Goal: Task Accomplishment & Management: Manage account settings

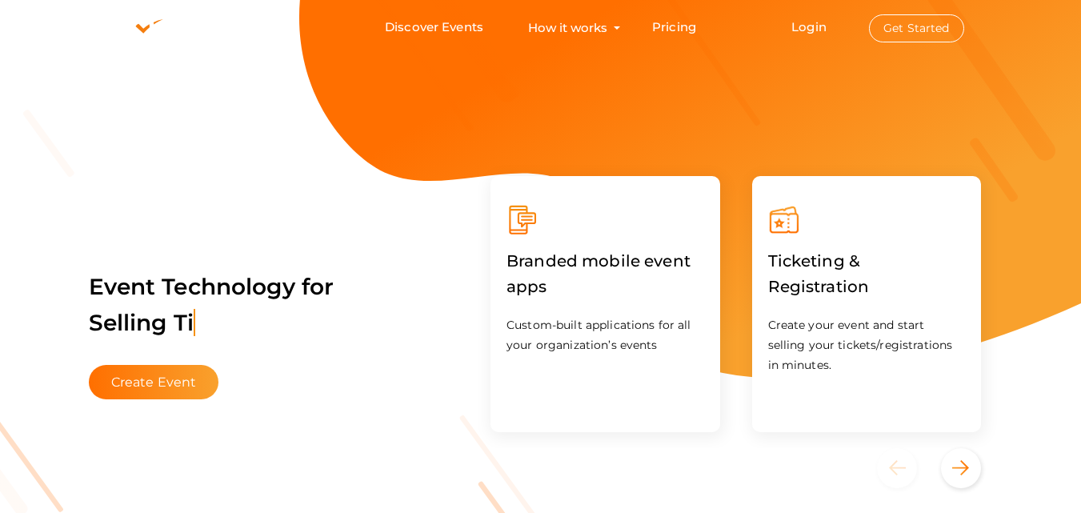
drag, startPoint x: 910, startPoint y: 35, endPoint x: 855, endPoint y: 16, distance: 57.7
click at [909, 35] on button "Get Started" at bounding box center [916, 28] width 95 height 28
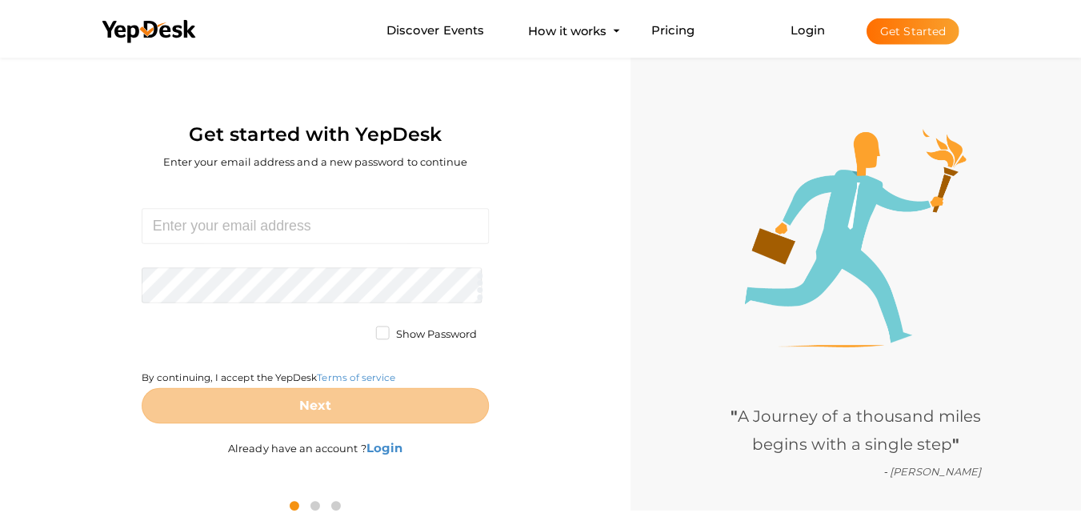
scroll to position [51, 0]
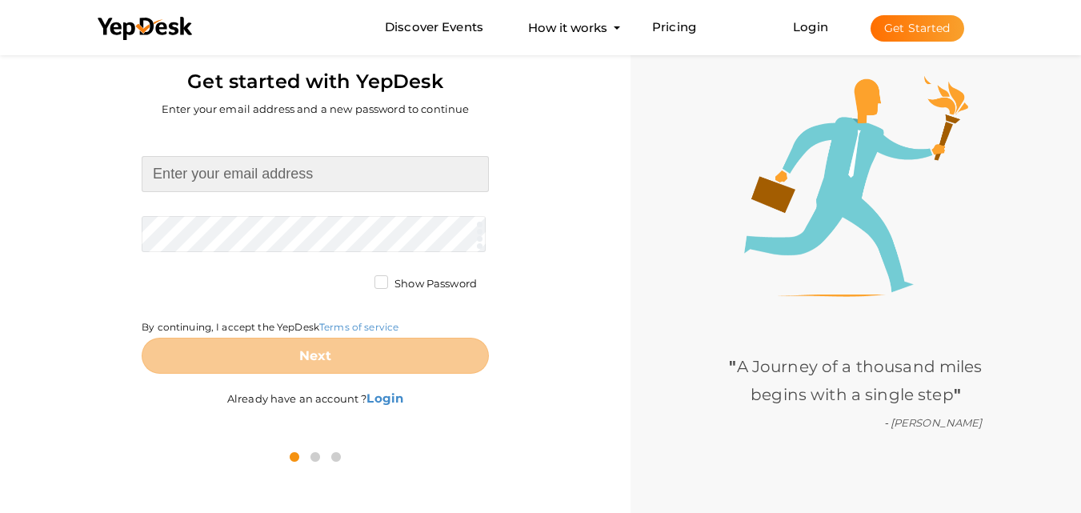
click at [274, 195] on form "Required. Invalid email. Checking You already have a YepDesk account. Please Si…" at bounding box center [315, 265] width 347 height 218
type input "[EMAIL_ADDRESS][DOMAIN_NAME]"
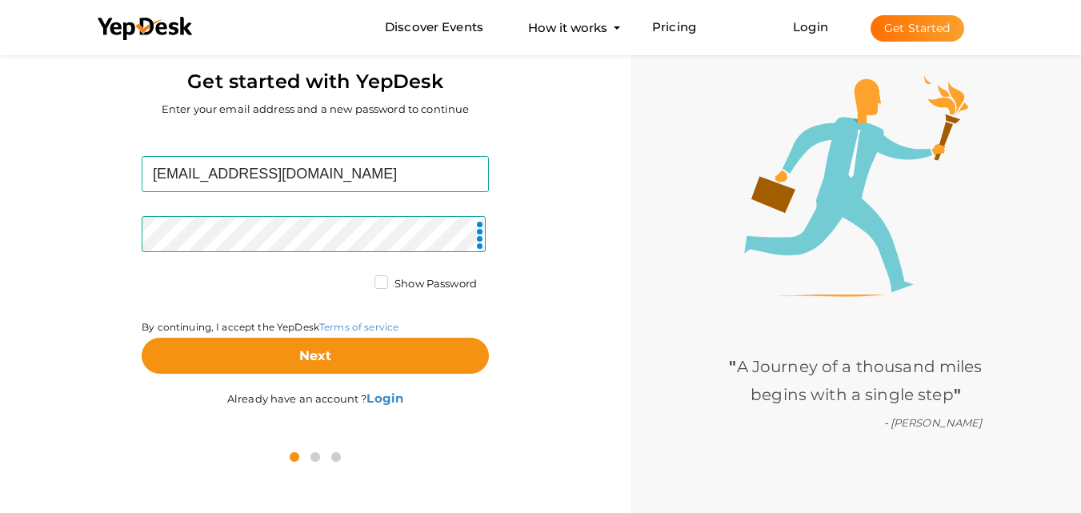
click at [377, 290] on label "Show Password" at bounding box center [425, 284] width 102 height 16
click at [358, 279] on input "Show Password" at bounding box center [358, 279] width 0 height 0
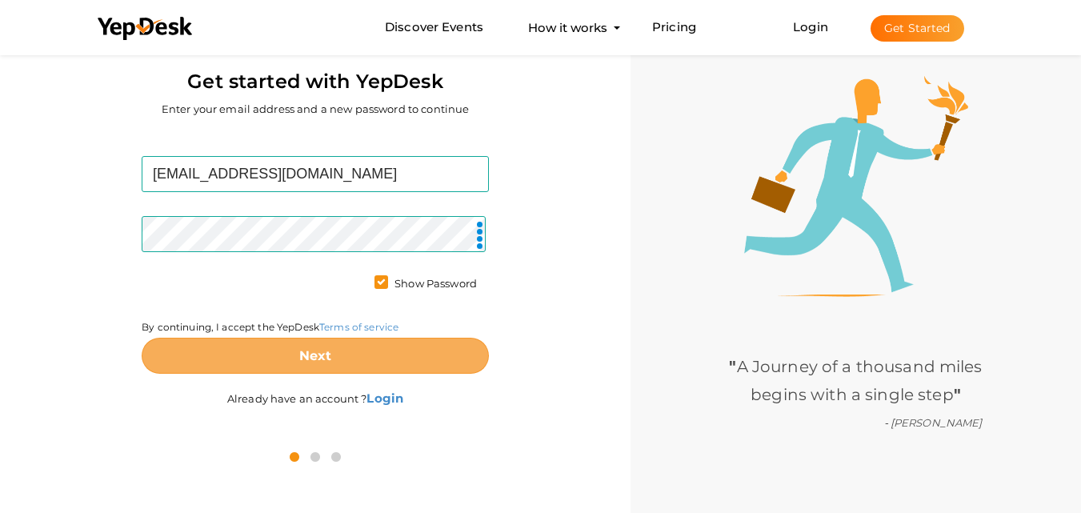
click at [392, 357] on button "Next" at bounding box center [315, 356] width 347 height 36
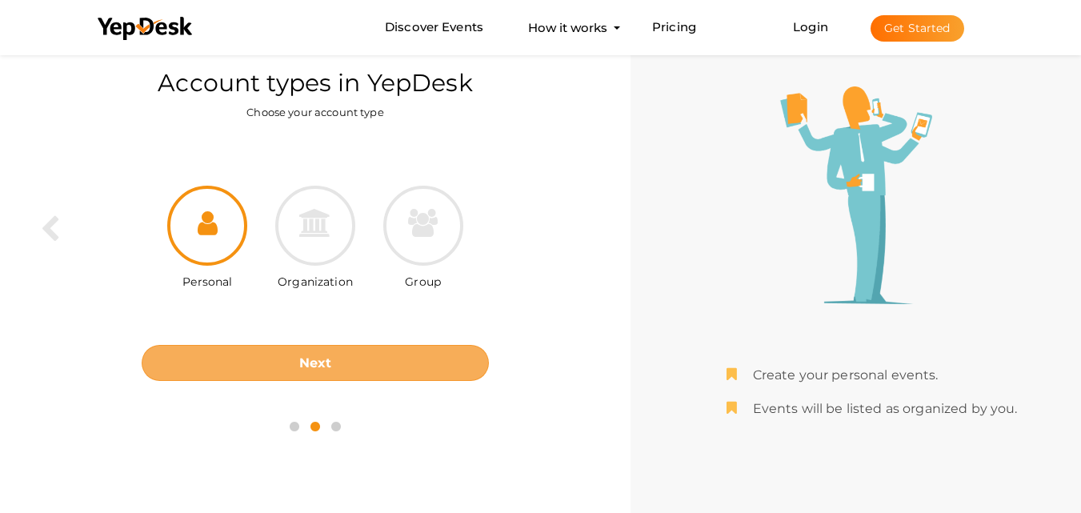
click at [329, 373] on button "Next" at bounding box center [315, 363] width 347 height 36
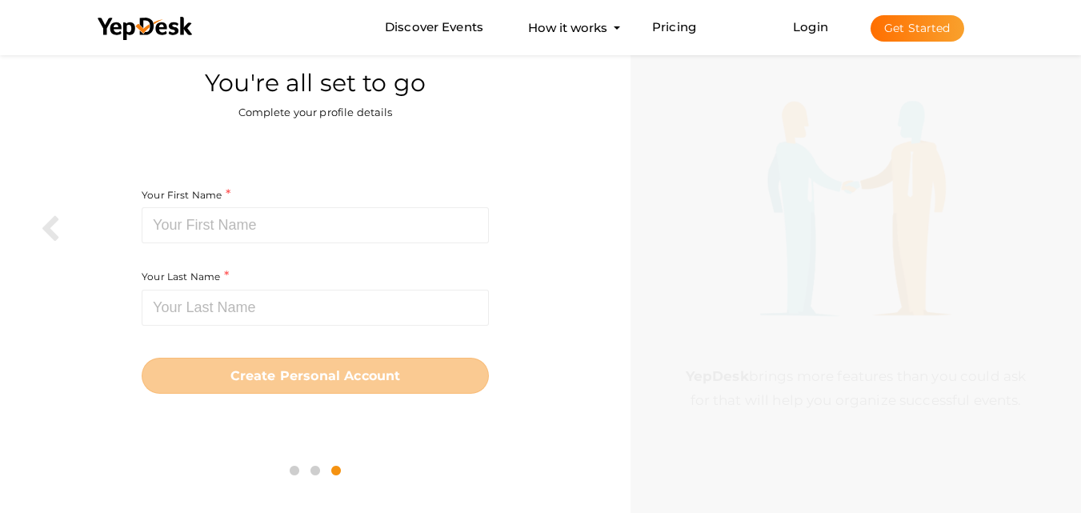
click at [379, 246] on div "Your First Name Required. Must contain letters only. Must be between 2 and 20 c…" at bounding box center [315, 227] width 347 height 82
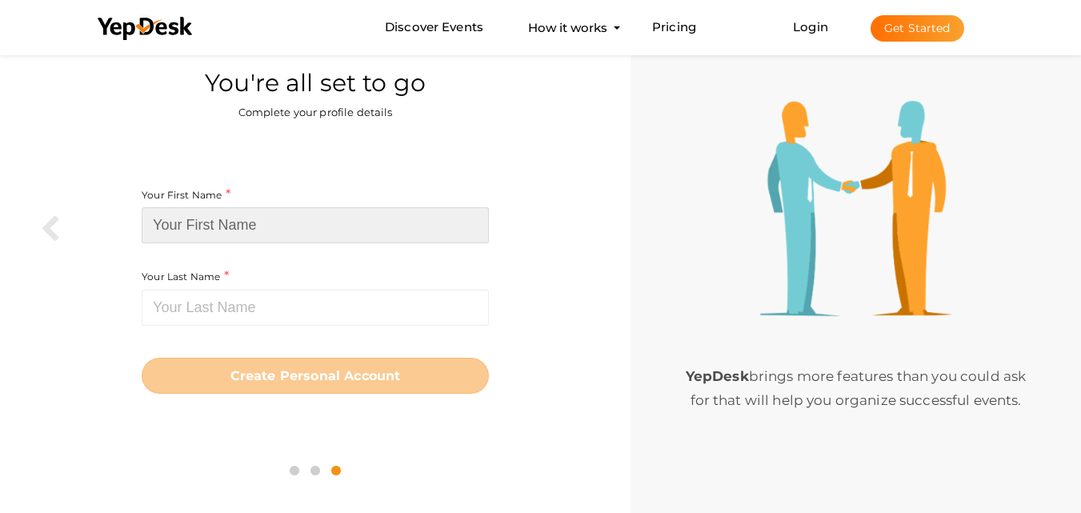
click at [350, 231] on input at bounding box center [315, 225] width 347 height 36
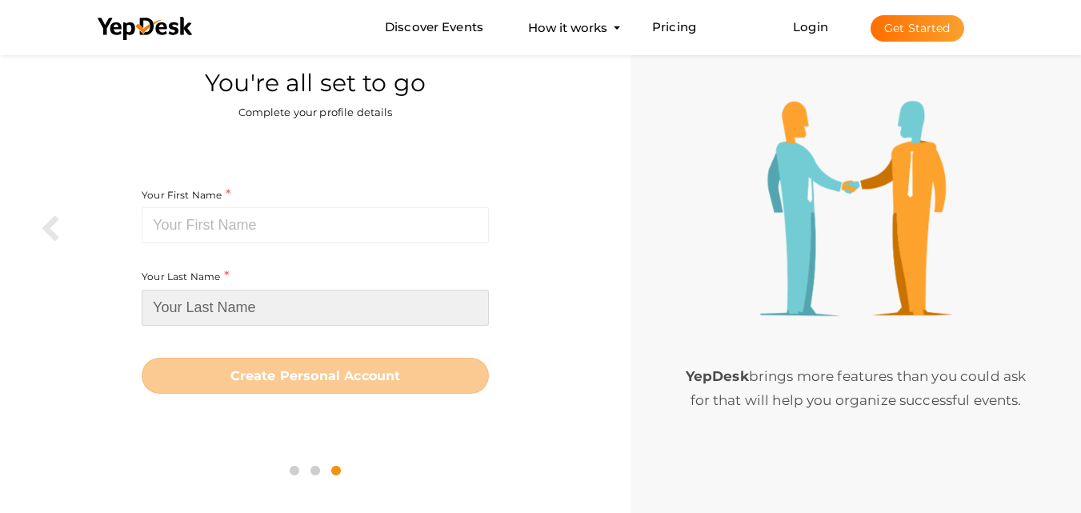
click at [241, 310] on input at bounding box center [315, 308] width 347 height 36
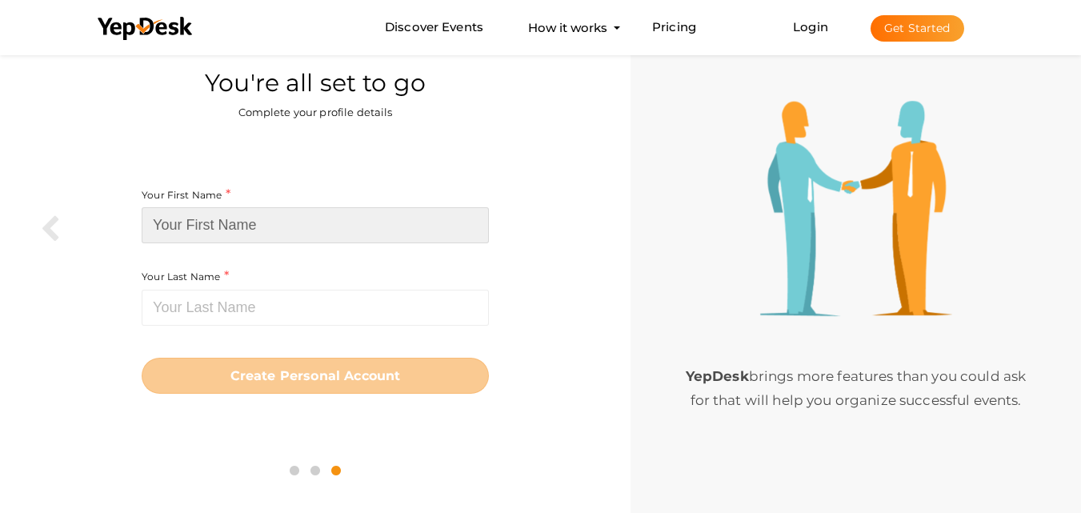
click at [329, 235] on input at bounding box center [315, 225] width 347 height 36
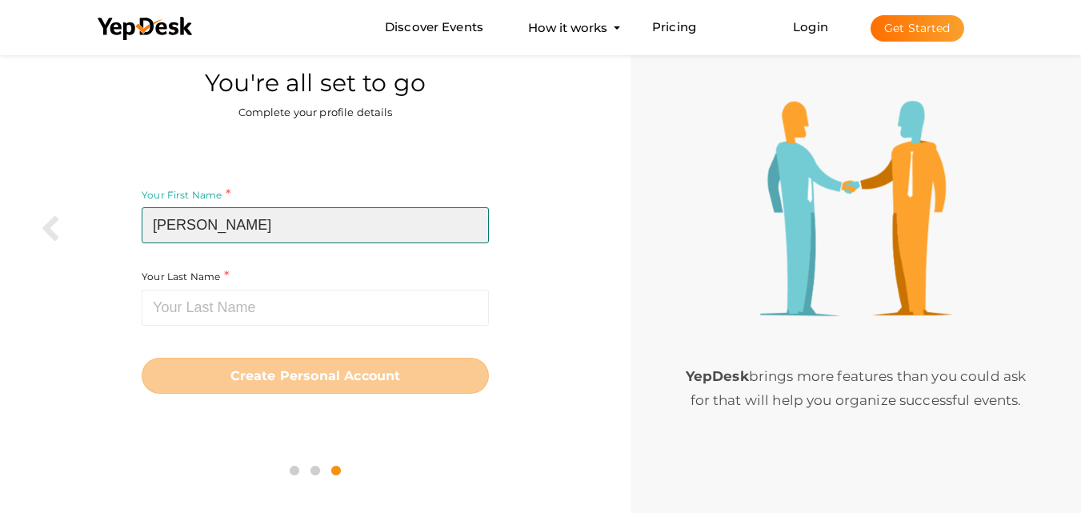
type input "[PERSON_NAME]"
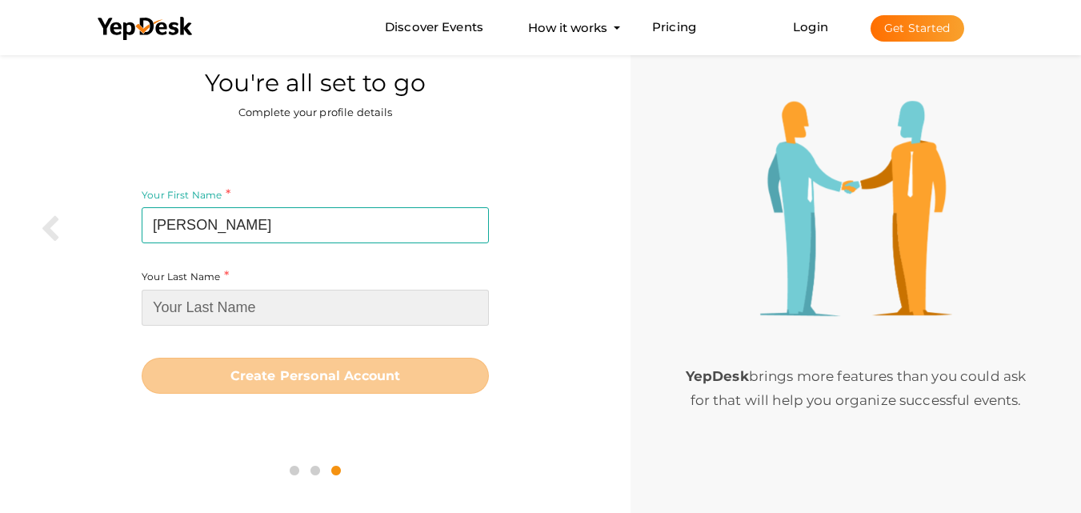
click at [321, 317] on input at bounding box center [315, 308] width 347 height 36
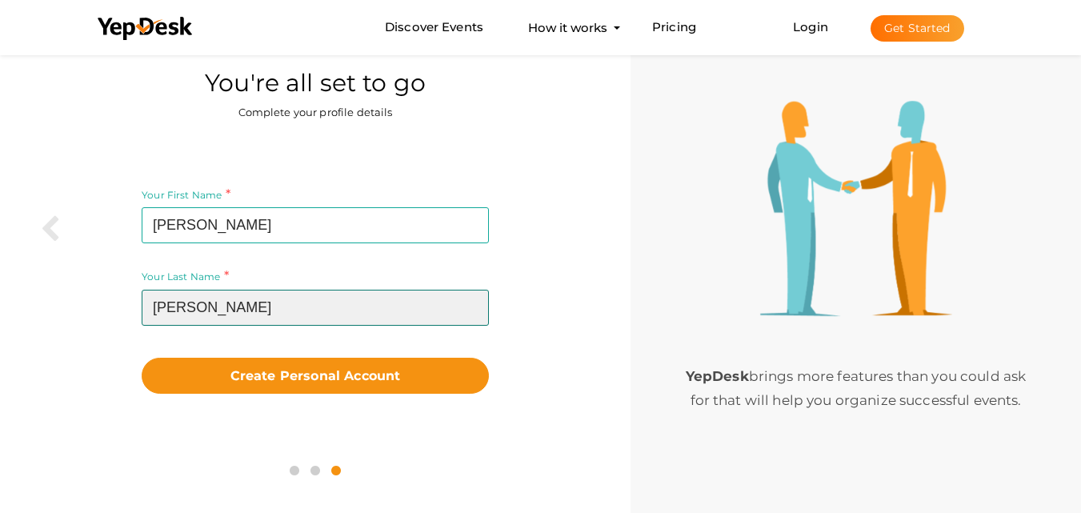
type input "[PERSON_NAME]"
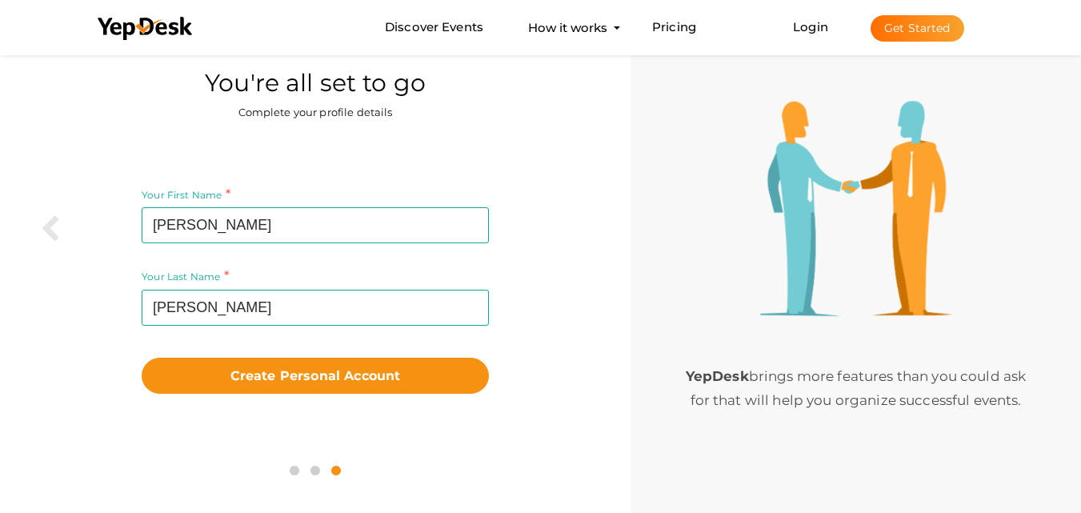
click at [345, 355] on div "Create Personal Account" at bounding box center [315, 372] width 347 height 44
drag, startPoint x: 350, startPoint y: 374, endPoint x: 386, endPoint y: 337, distance: 52.1
click at [350, 375] on b "Create Personal Account" at bounding box center [315, 375] width 170 height 15
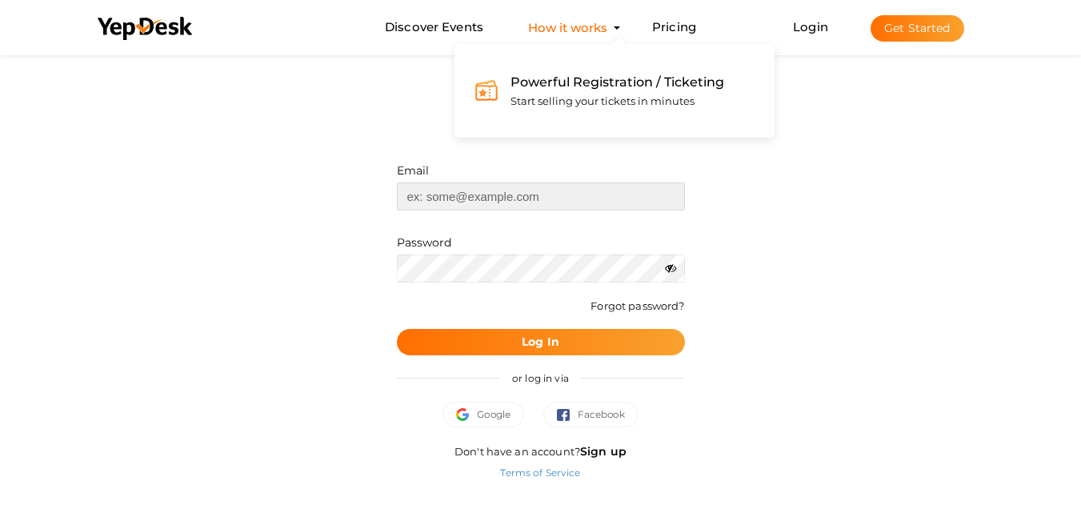
type input "[EMAIL_ADDRESS][DOMAIN_NAME]"
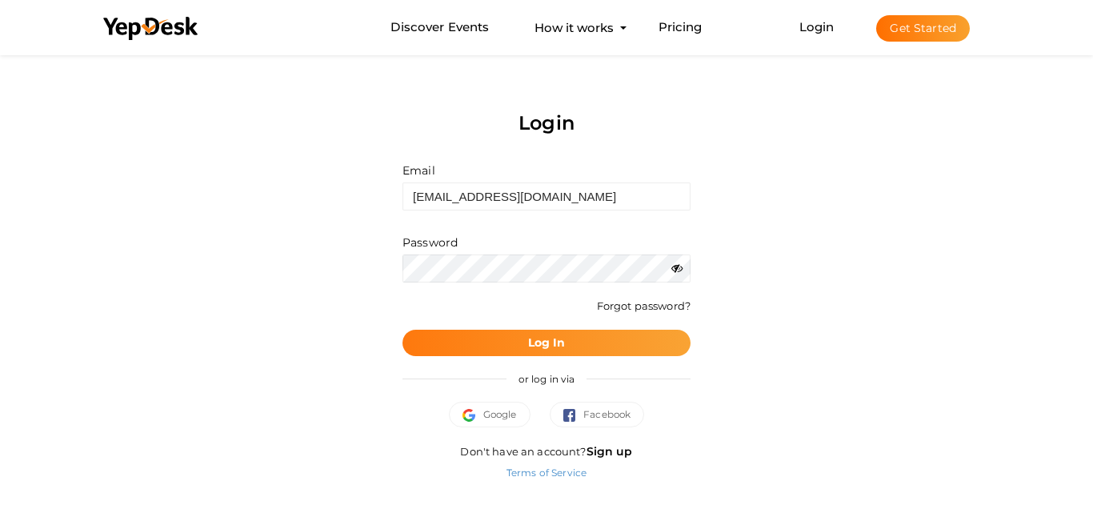
click at [569, 347] on button "Log In" at bounding box center [546, 343] width 288 height 26
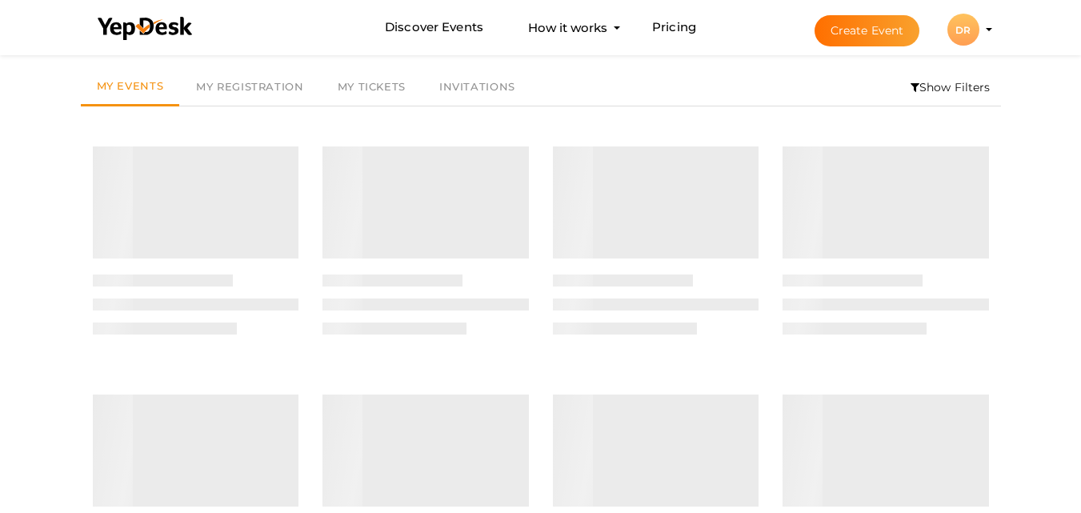
scroll to position [51, 0]
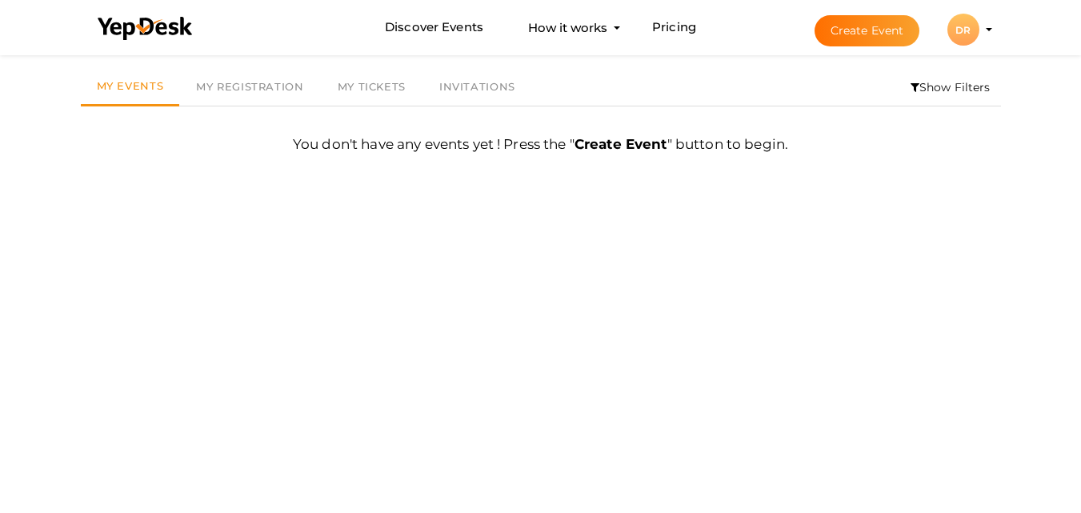
click at [956, 30] on div "DR" at bounding box center [963, 30] width 32 height 32
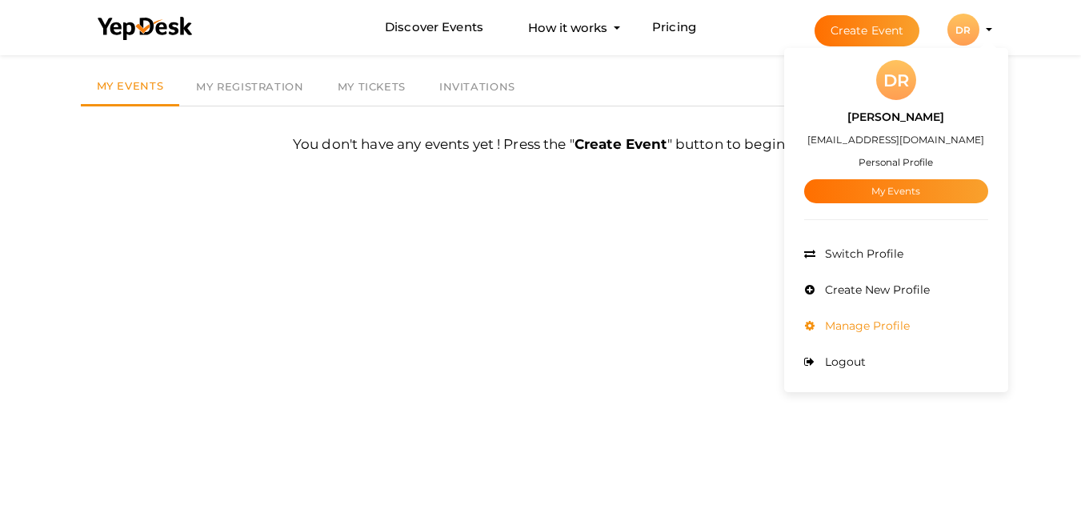
click at [871, 318] on span "Manage Profile" at bounding box center [865, 325] width 89 height 14
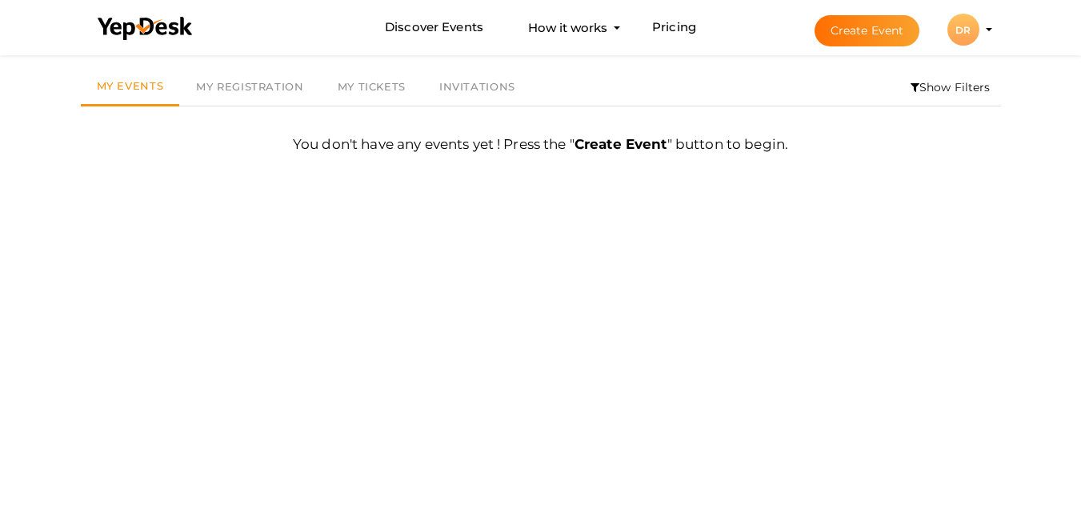
scroll to position [0, 0]
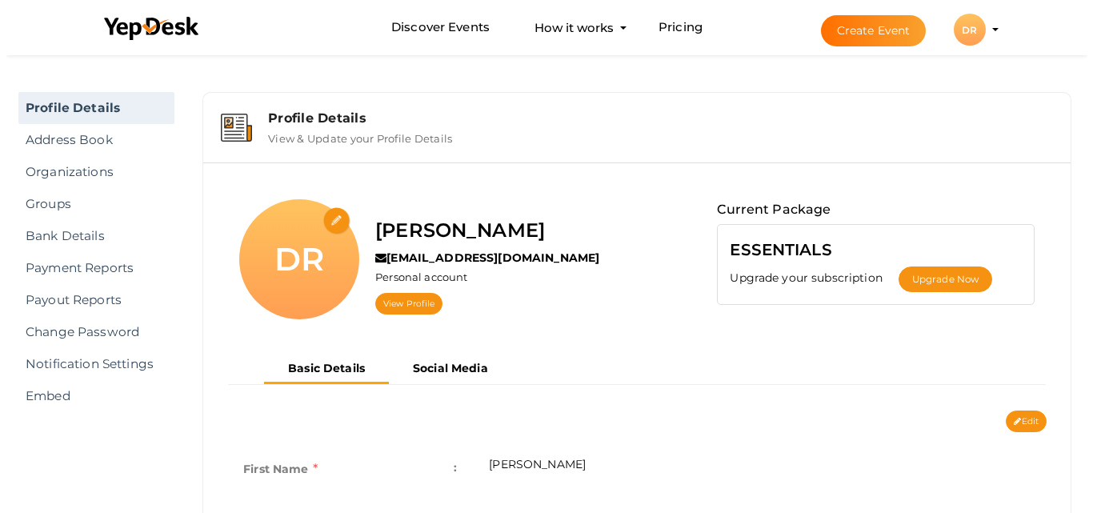
scroll to position [80, 0]
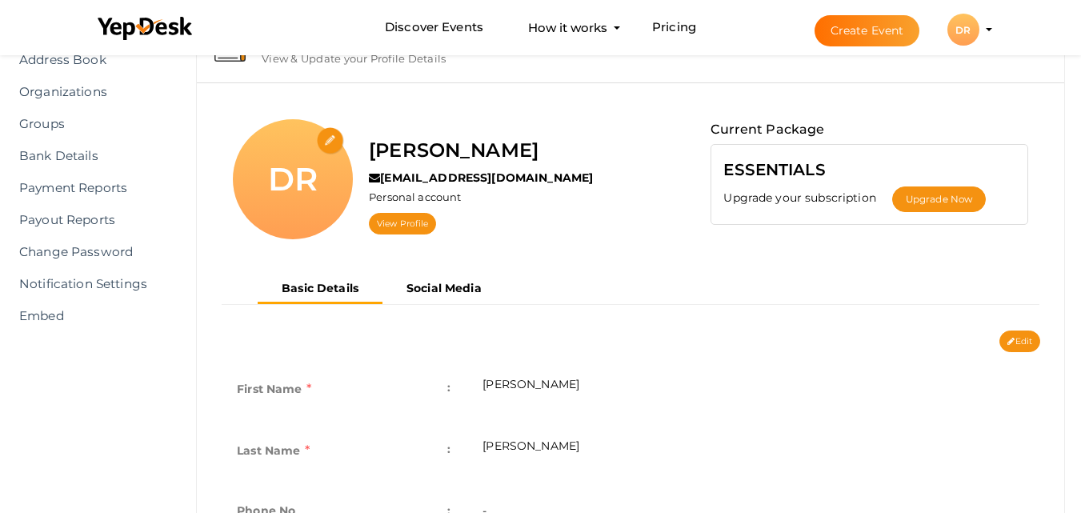
click at [328, 141] on input "file" at bounding box center [331, 141] width 28 height 28
type input "C:\fakepath\reev.jpg"
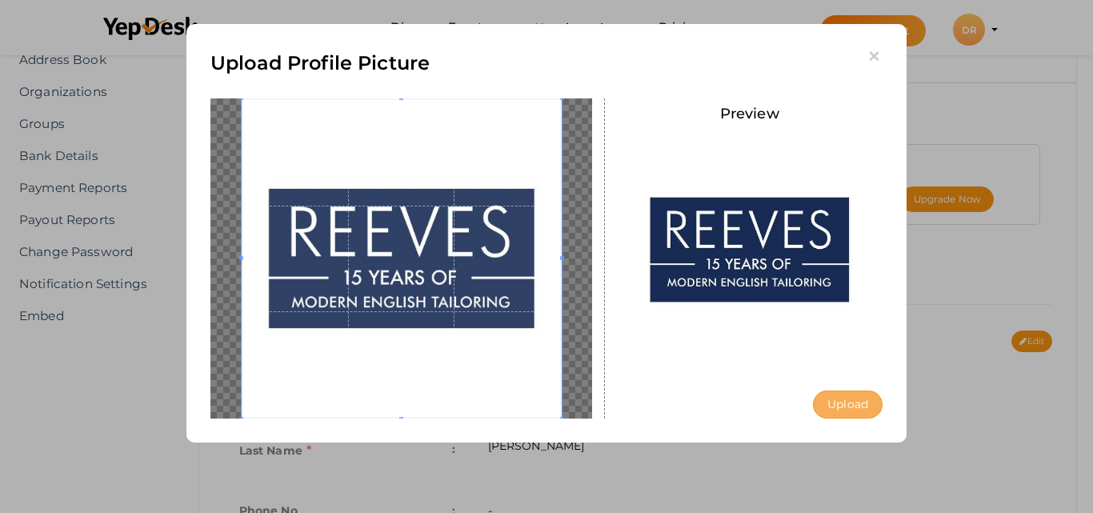
click at [819, 413] on button "Upload" at bounding box center [848, 404] width 70 height 28
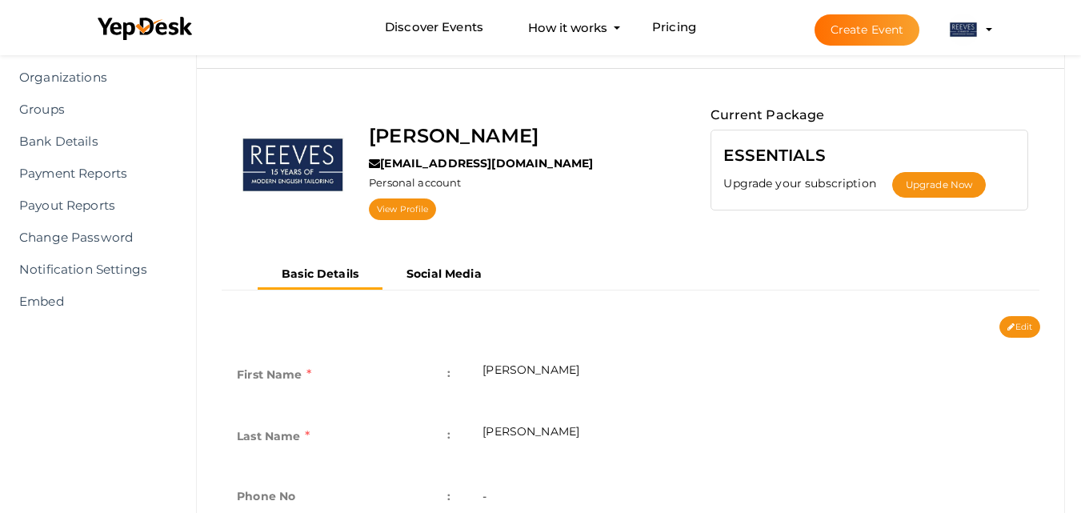
scroll to position [240, 0]
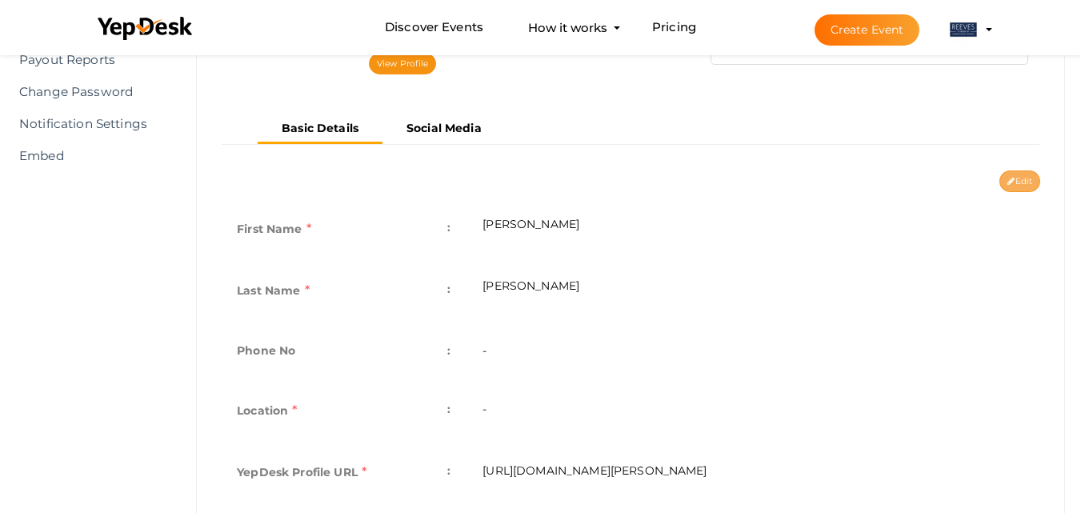
click at [1022, 174] on button "Edit" at bounding box center [1019, 181] width 41 height 22
type input "David"
type input "Reeves"
type input "david-reeves"
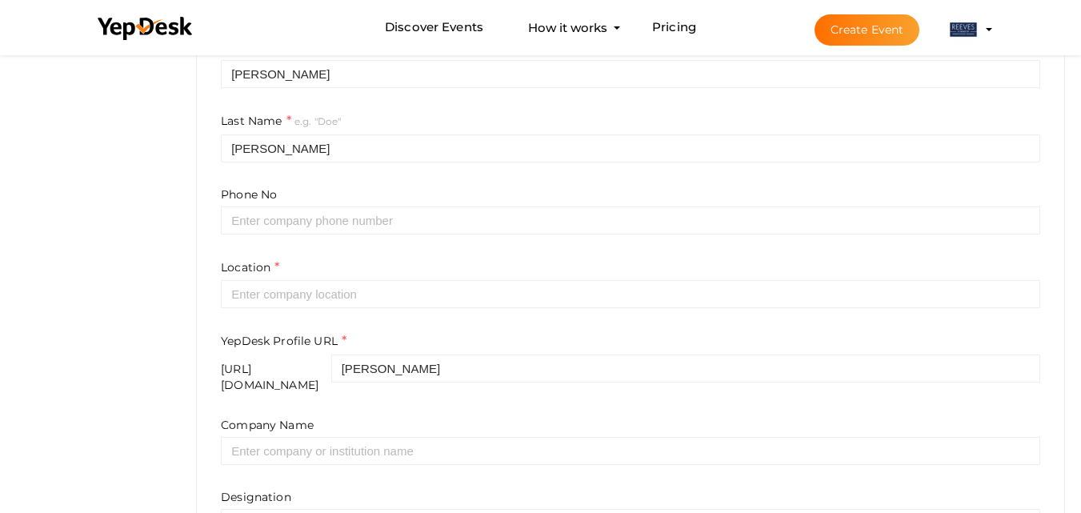
scroll to position [400, 0]
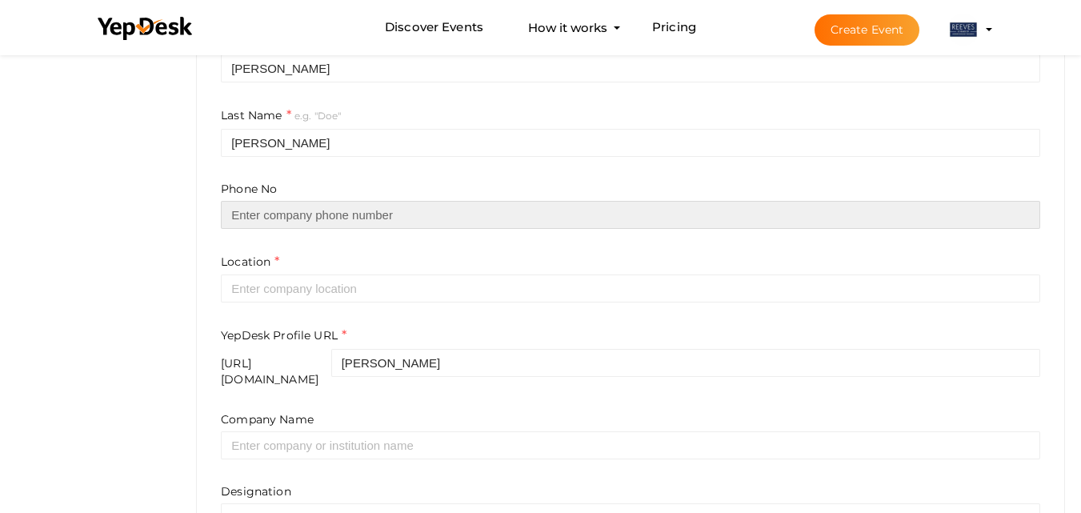
click at [368, 214] on input "text" at bounding box center [630, 215] width 819 height 28
type input "09177832270"
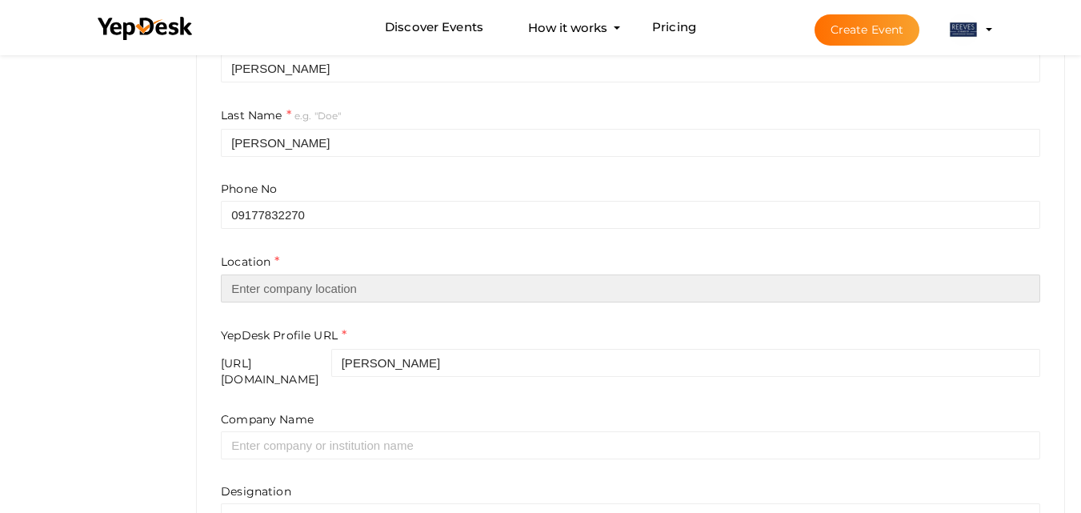
type input "Pakistan"
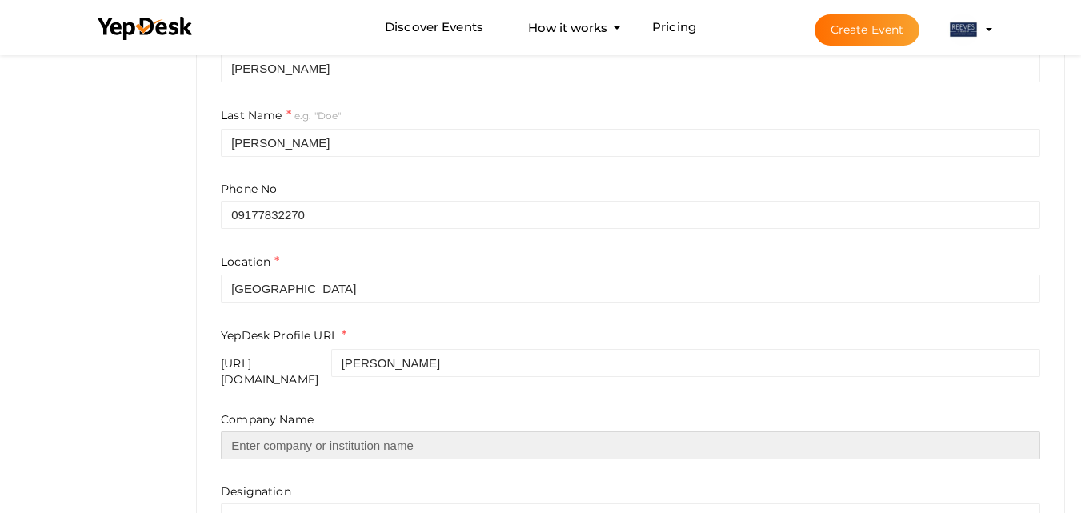
type input "https://www.reeves-nyc.com/"
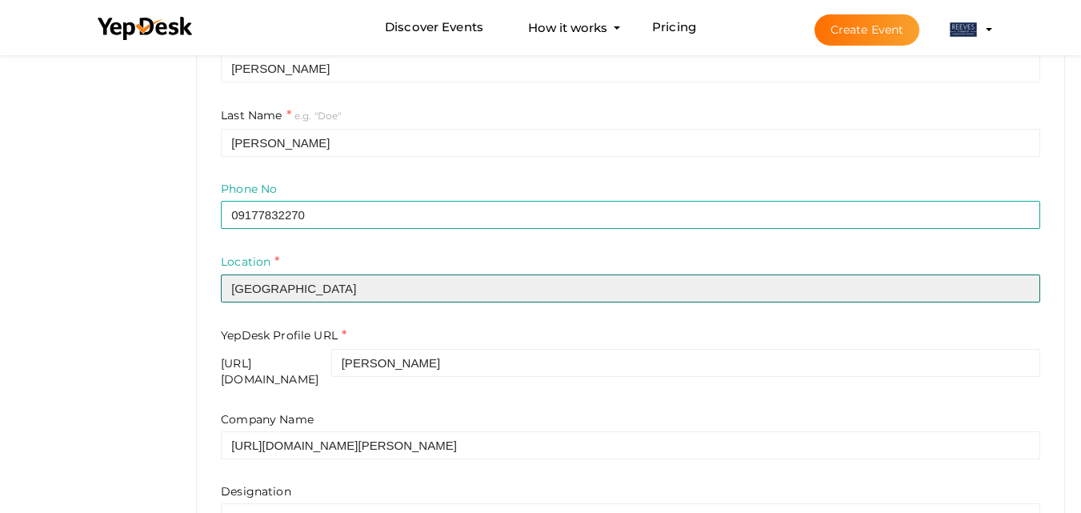
click at [338, 290] on input "Pakistan" at bounding box center [630, 288] width 819 height 28
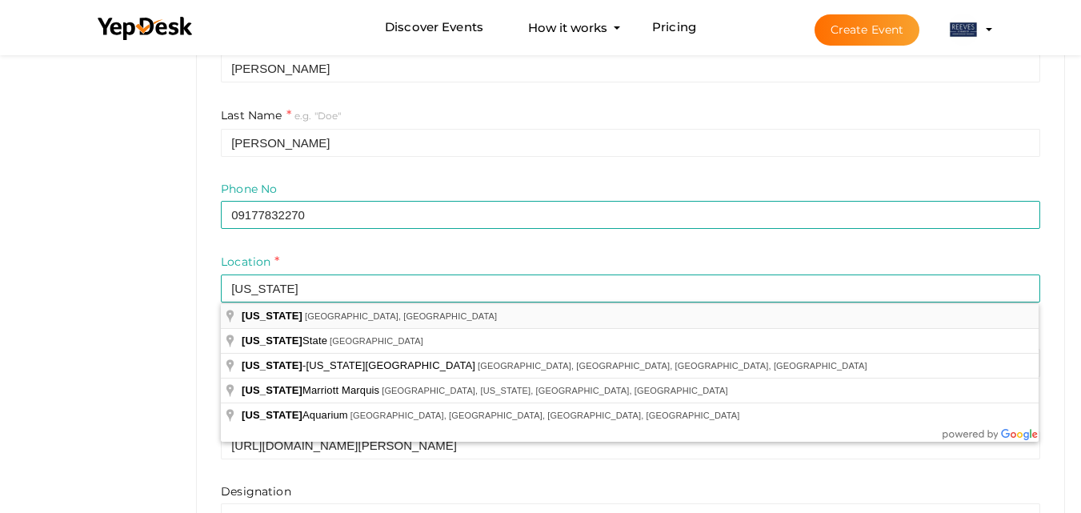
type input "[US_STATE], [GEOGRAPHIC_DATA], [GEOGRAPHIC_DATA]"
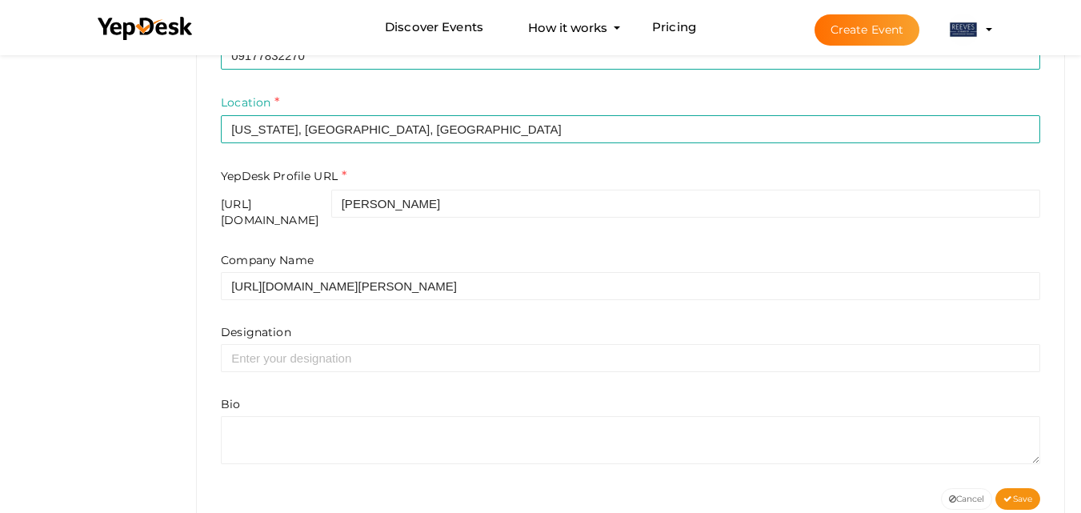
scroll to position [560, 0]
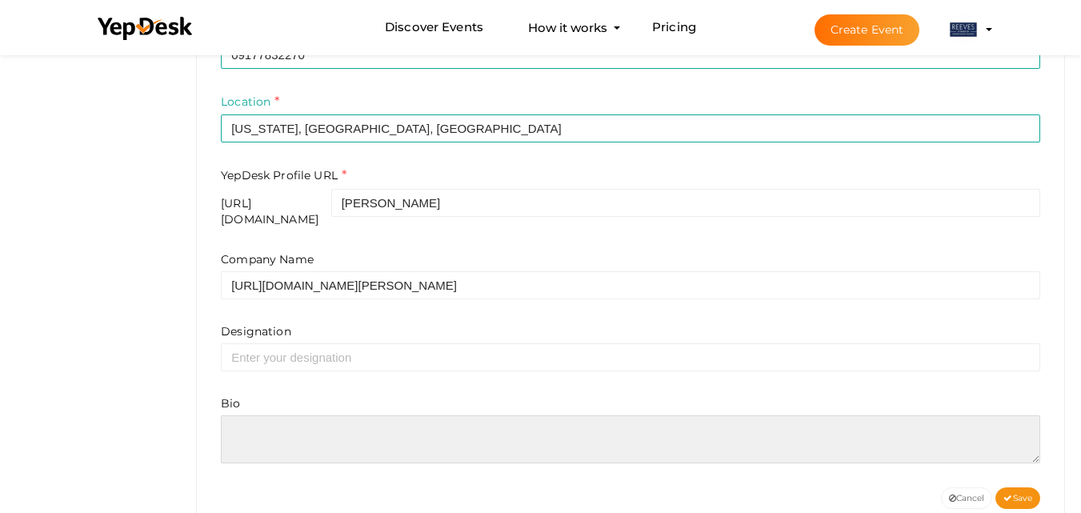
click at [338, 434] on textarea at bounding box center [630, 439] width 819 height 48
paste textarea "[PERSON_NAME] is not just a skilled tailor, but also an experienced menswear de…"
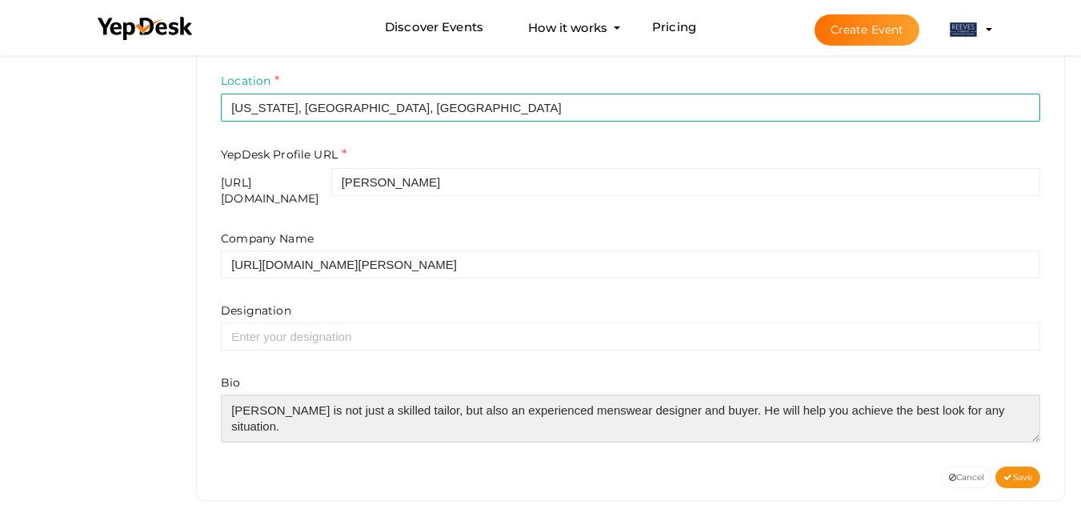
scroll to position [591, 0]
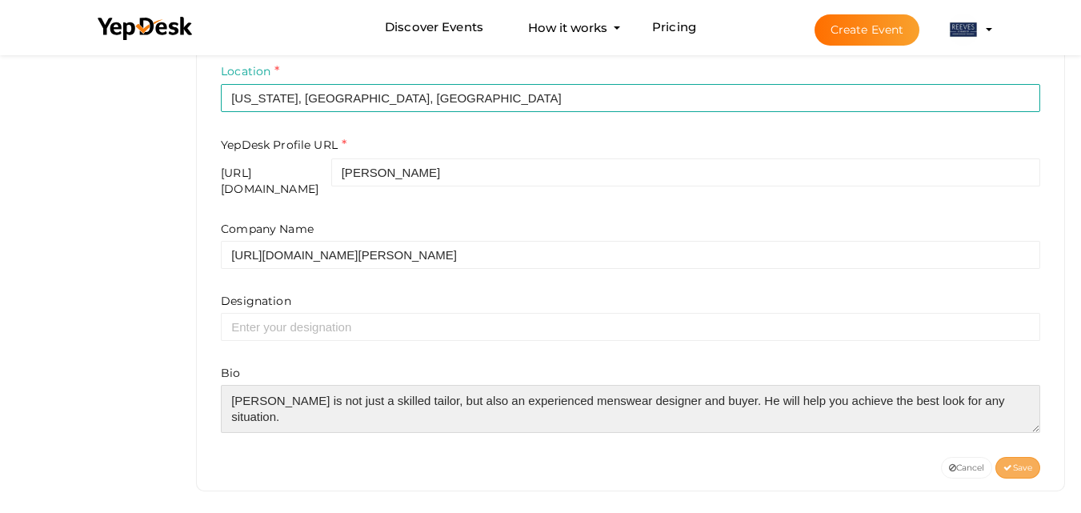
type textarea "[PERSON_NAME] is not just a skilled tailor, but also an experienced menswear de…"
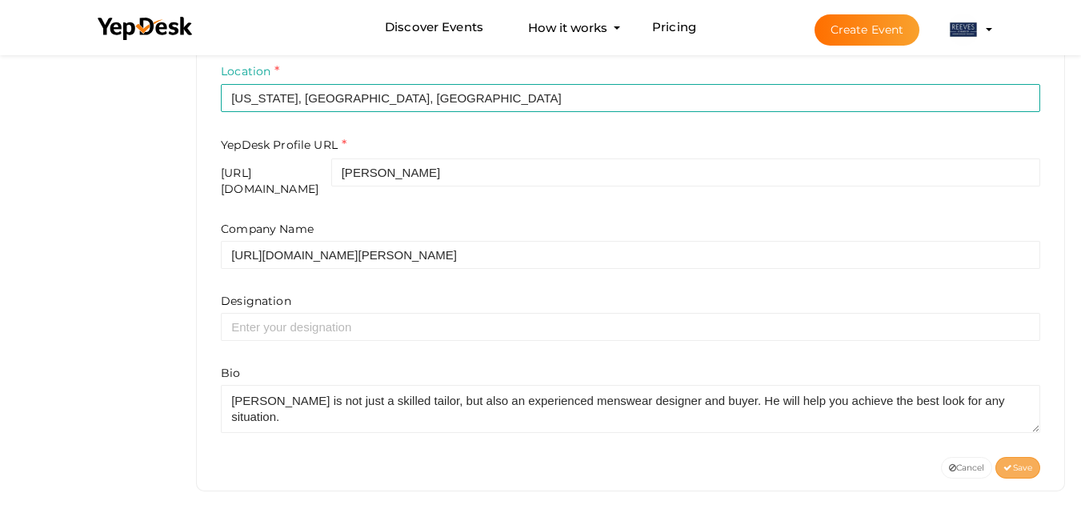
click at [1033, 458] on button "Save" at bounding box center [1017, 468] width 45 height 22
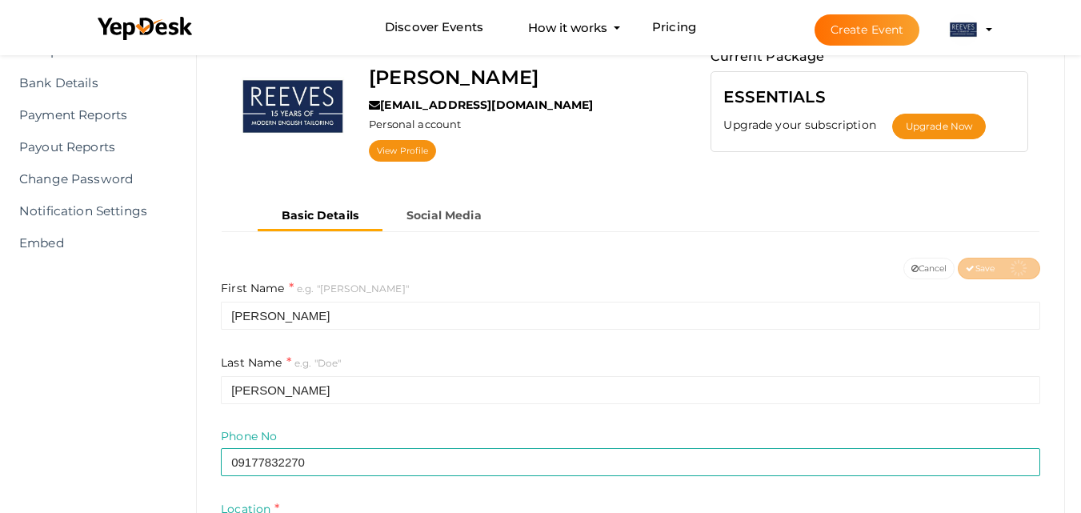
scroll to position [30, 0]
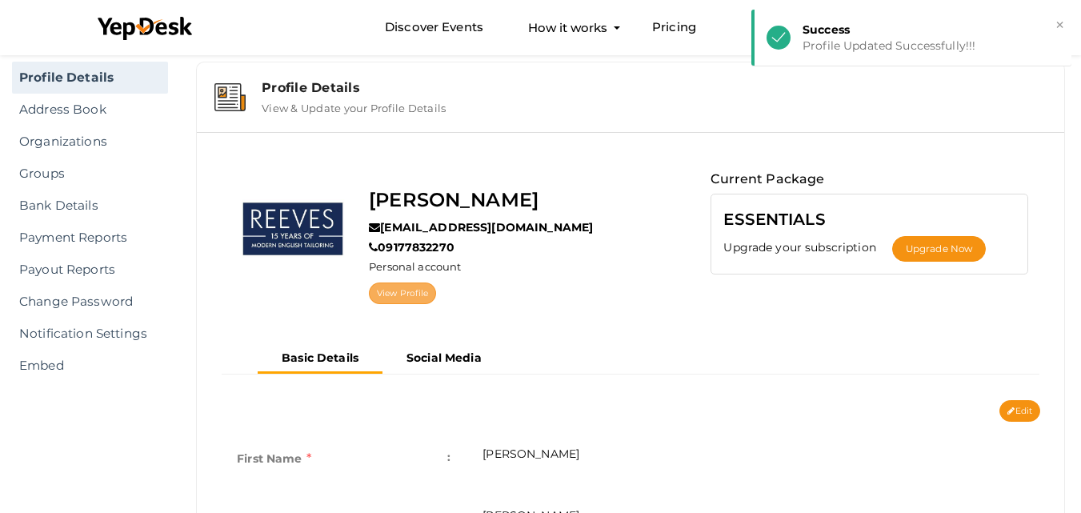
click at [393, 292] on link "View Profile" at bounding box center [402, 293] width 67 height 22
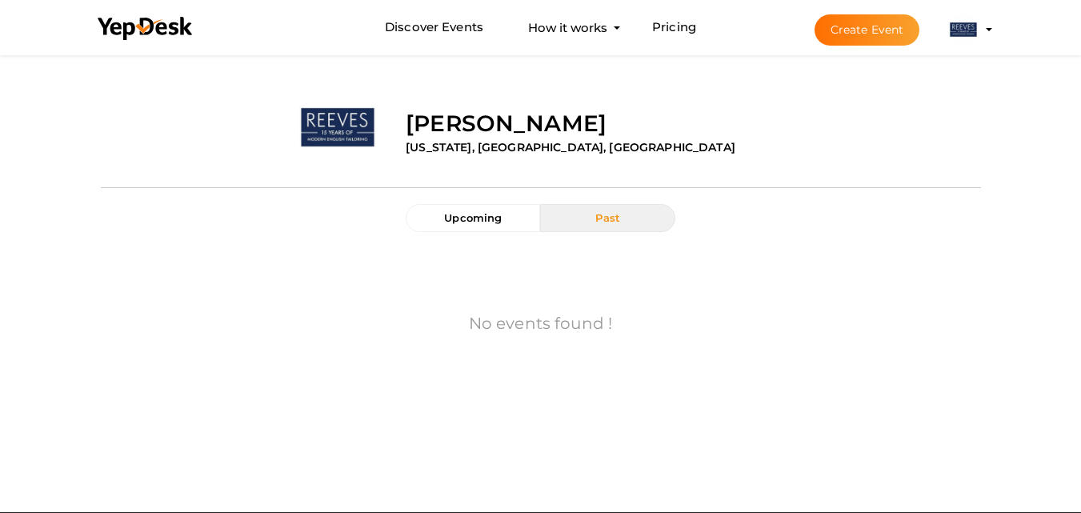
click at [966, 34] on img at bounding box center [963, 30] width 32 height 32
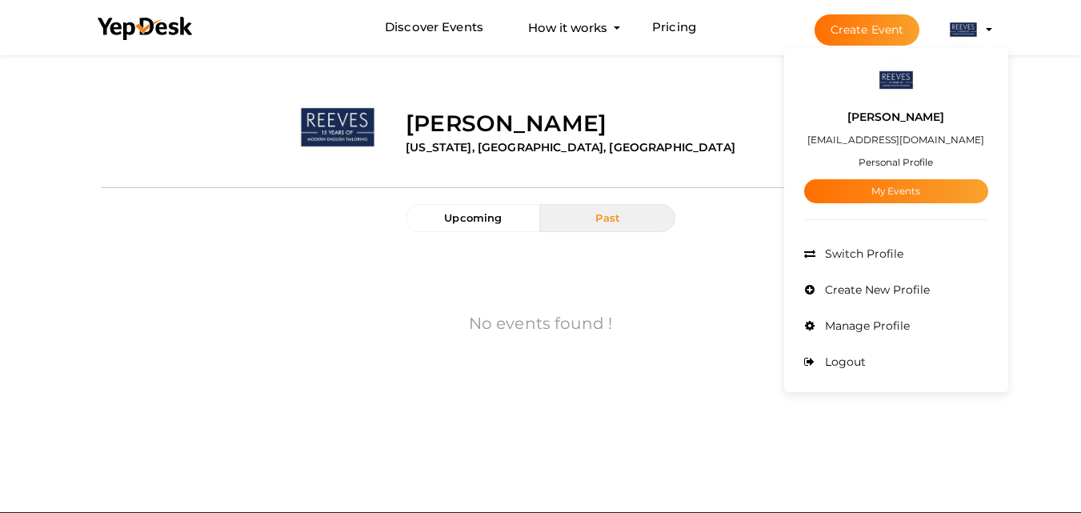
click at [903, 114] on label "[PERSON_NAME]" at bounding box center [895, 117] width 97 height 18
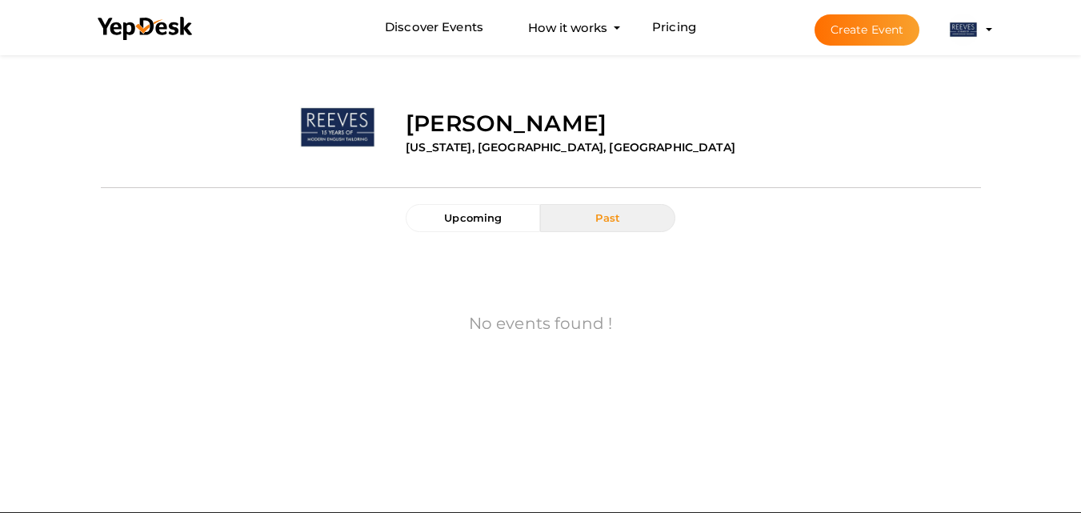
click at [993, 14] on li "Create Event [PERSON_NAME] [EMAIL_ADDRESS][DOMAIN_NAME] Personal Profile My Eve…" at bounding box center [890, 30] width 214 height 58
click at [981, 40] on button "[PERSON_NAME] [EMAIL_ADDRESS][DOMAIN_NAME] Personal Profile My Events Admin Swi…" at bounding box center [964, 30] width 42 height 34
click at [970, 40] on img at bounding box center [963, 30] width 32 height 32
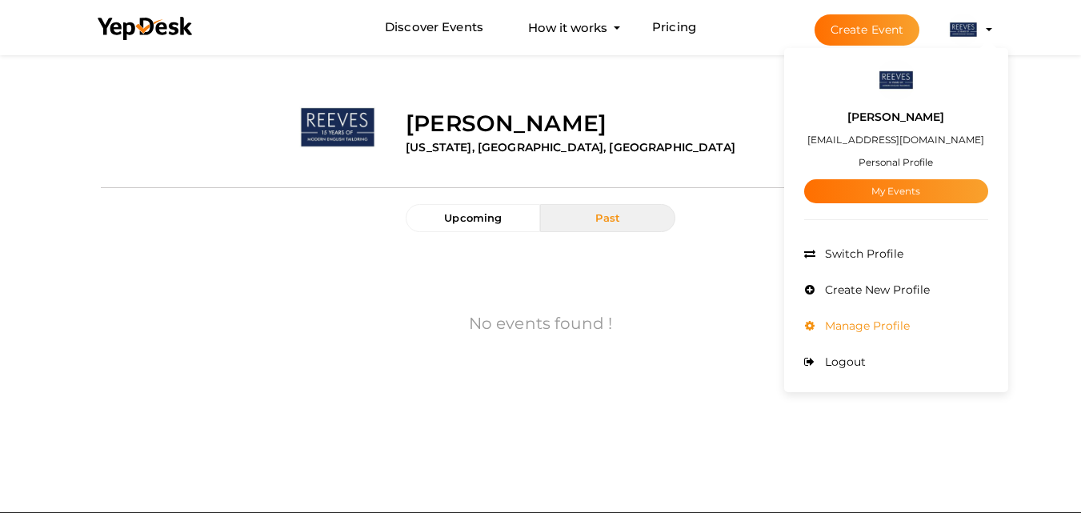
click at [869, 334] on li "Manage Profile" at bounding box center [896, 326] width 184 height 36
